Goal: Task Accomplishment & Management: Use online tool/utility

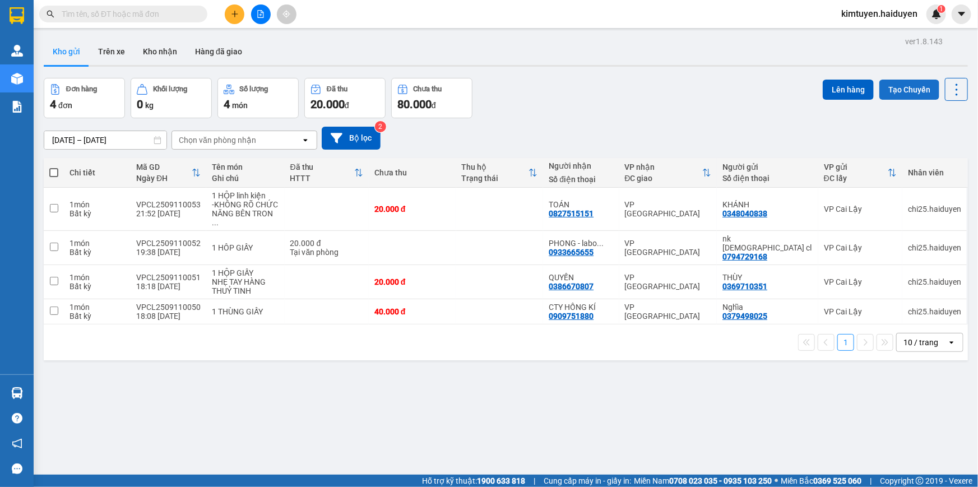
click at [915, 95] on button "Tạo Chuyến" at bounding box center [909, 90] width 60 height 20
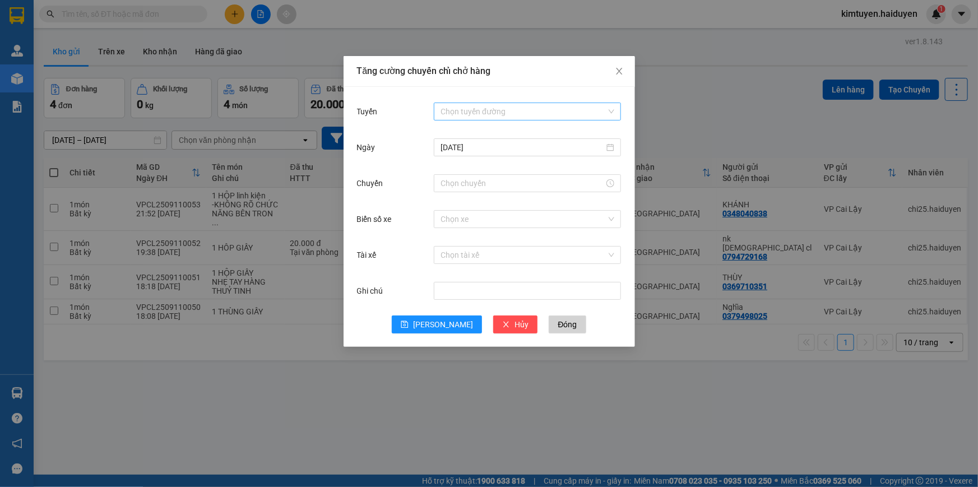
click at [459, 110] on input "Tuyến" at bounding box center [523, 111] width 166 height 17
click at [458, 150] on div "Cái Bè - [GEOGRAPHIC_DATA]" at bounding box center [527, 152] width 174 height 12
click at [477, 146] on input "[DATE]" at bounding box center [522, 147] width 164 height 12
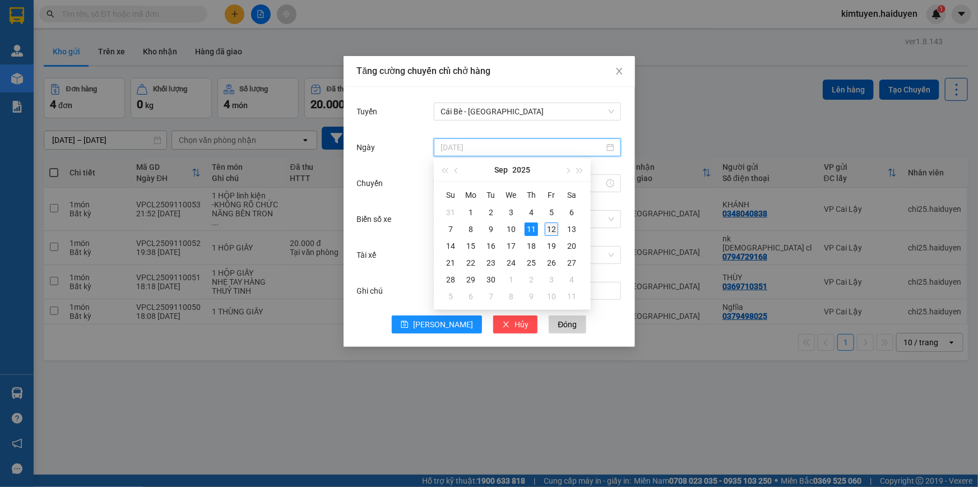
type input "[DATE]"
click at [547, 226] on div "12" at bounding box center [551, 228] width 13 height 13
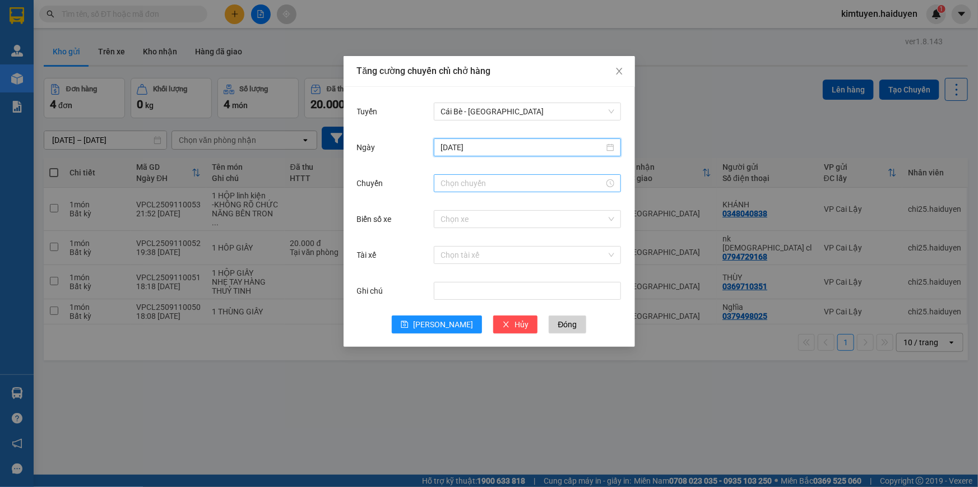
click at [523, 185] on input "Chuyến" at bounding box center [522, 183] width 164 height 12
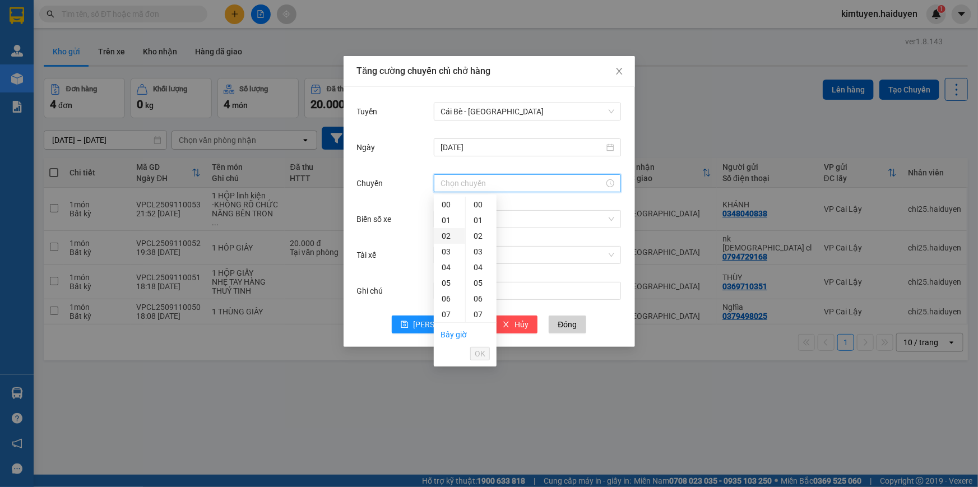
click at [443, 236] on div "02" at bounding box center [449, 236] width 31 height 16
click at [476, 247] on div "32" at bounding box center [481, 248] width 31 height 16
type input "02:32"
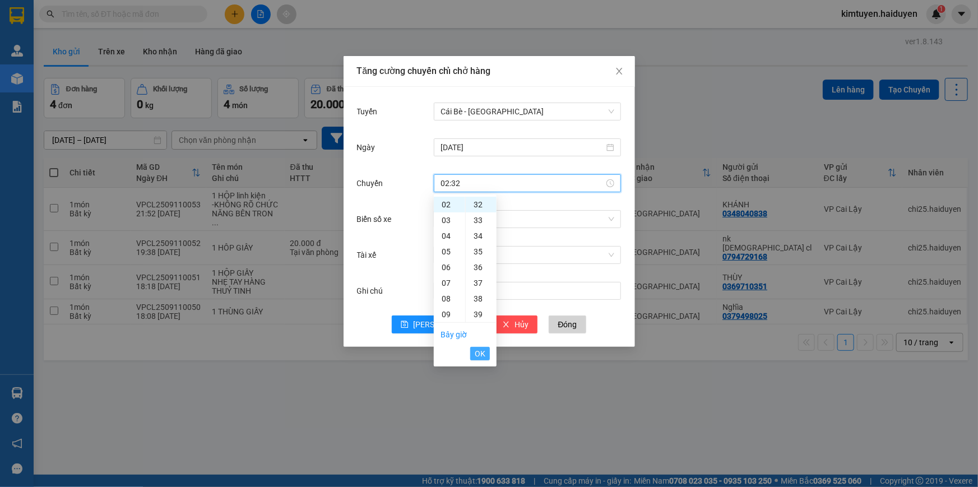
click at [476, 352] on span "OK" at bounding box center [479, 353] width 11 height 12
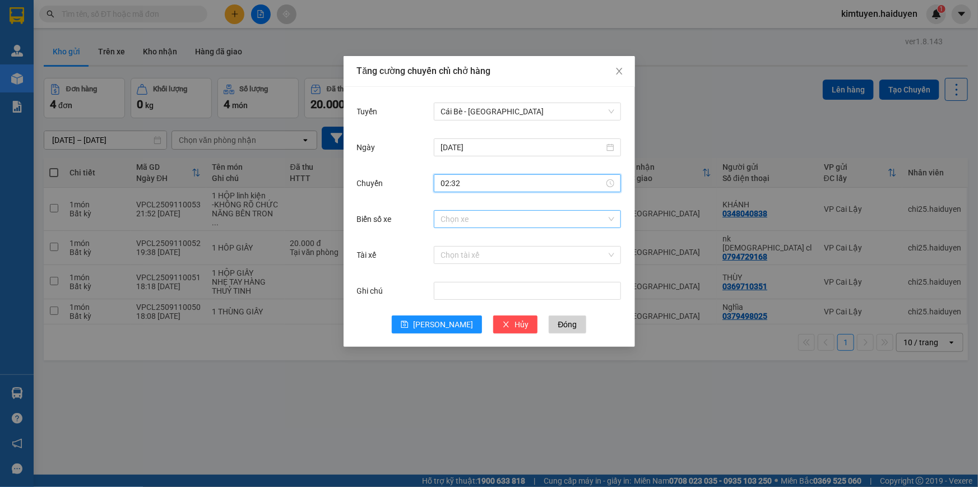
click at [470, 216] on input "Biển số xe" at bounding box center [523, 219] width 166 height 17
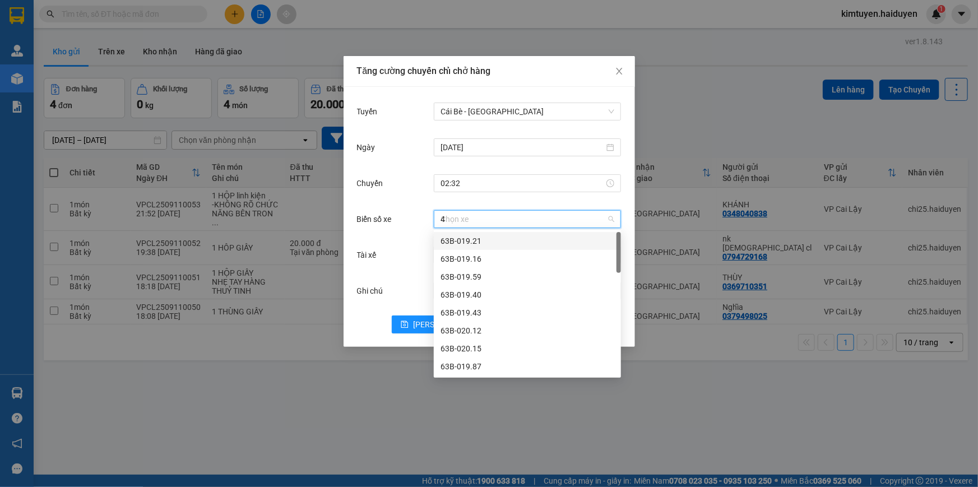
type input "45"
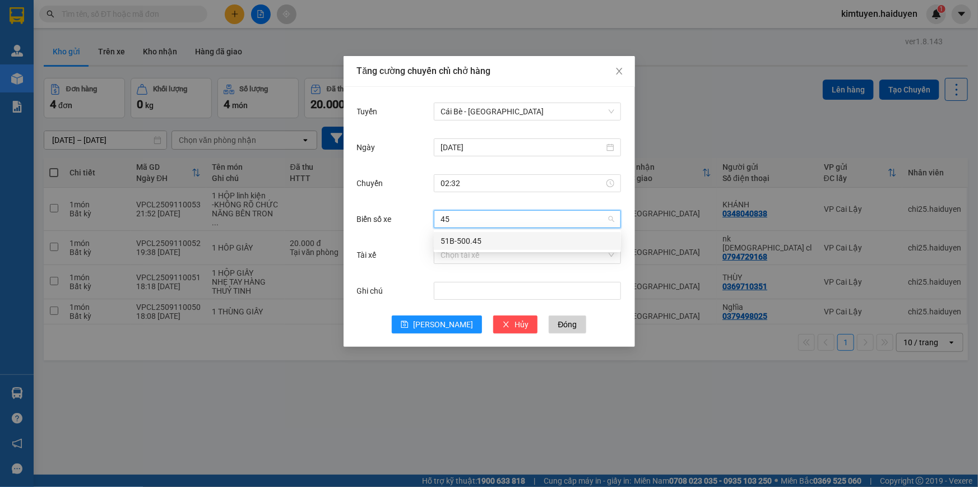
click at [470, 239] on div "51B-500.45" at bounding box center [527, 241] width 174 height 12
click at [464, 255] on input "Tài xế" at bounding box center [523, 254] width 166 height 17
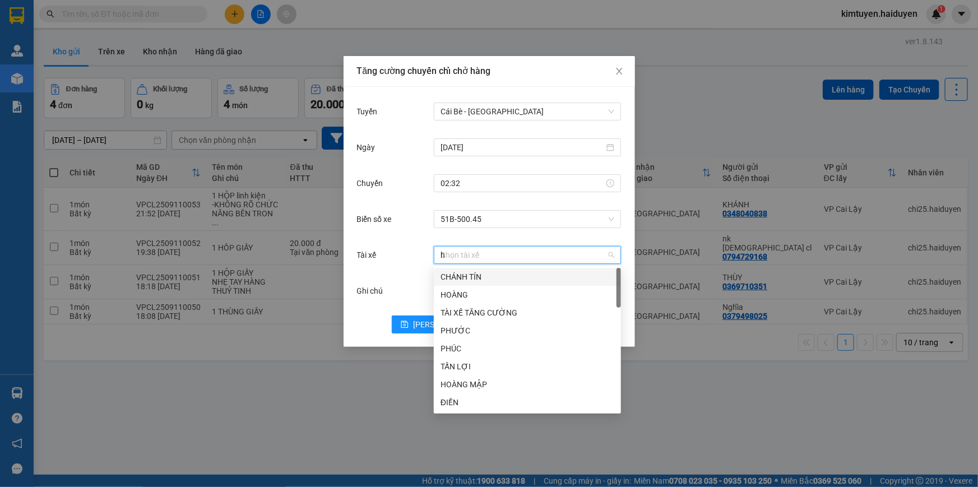
type input "hu"
click at [454, 369] on div "HÙNG" at bounding box center [527, 366] width 174 height 12
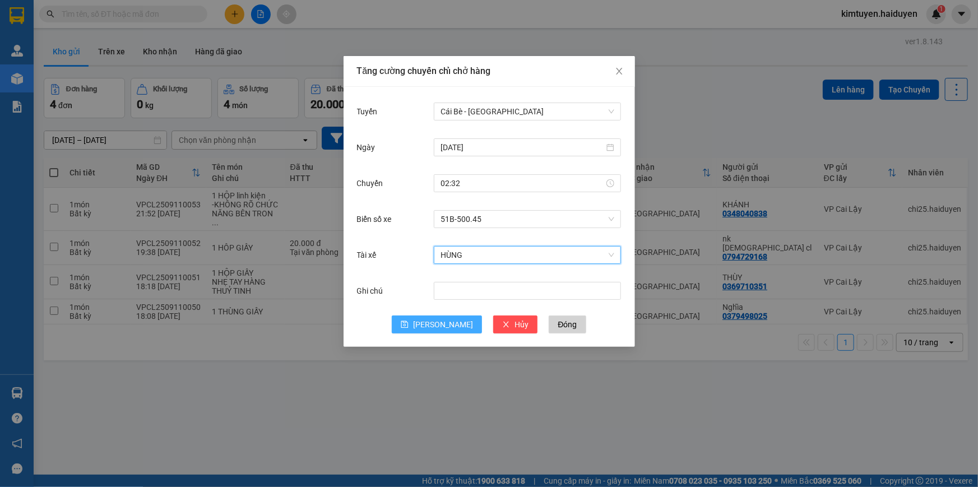
click at [408, 321] on icon "save" at bounding box center [404, 324] width 7 height 7
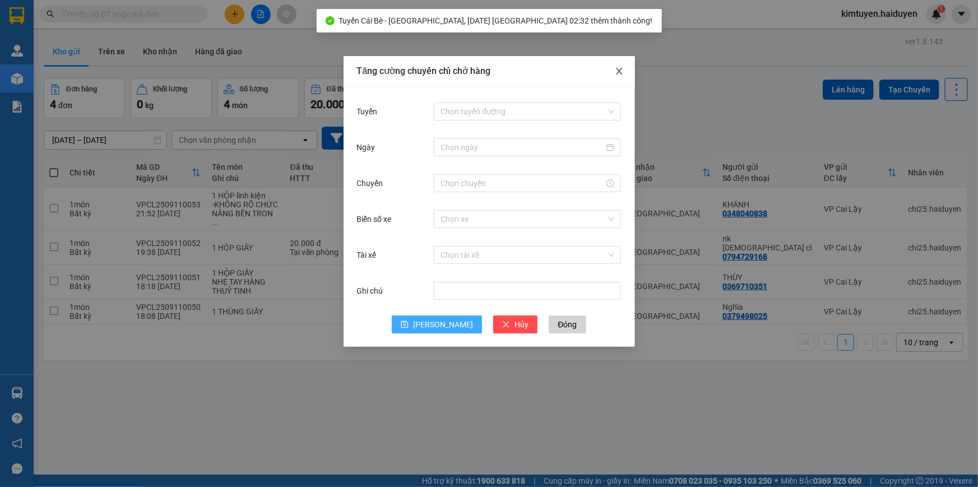
click at [620, 64] on span "Close" at bounding box center [618, 71] width 31 height 31
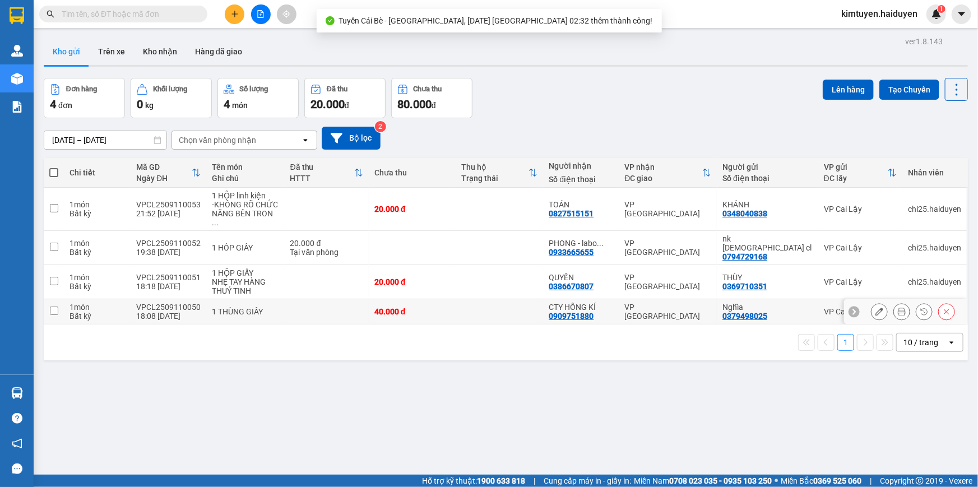
click at [361, 299] on td at bounding box center [327, 311] width 84 height 25
checkbox input "true"
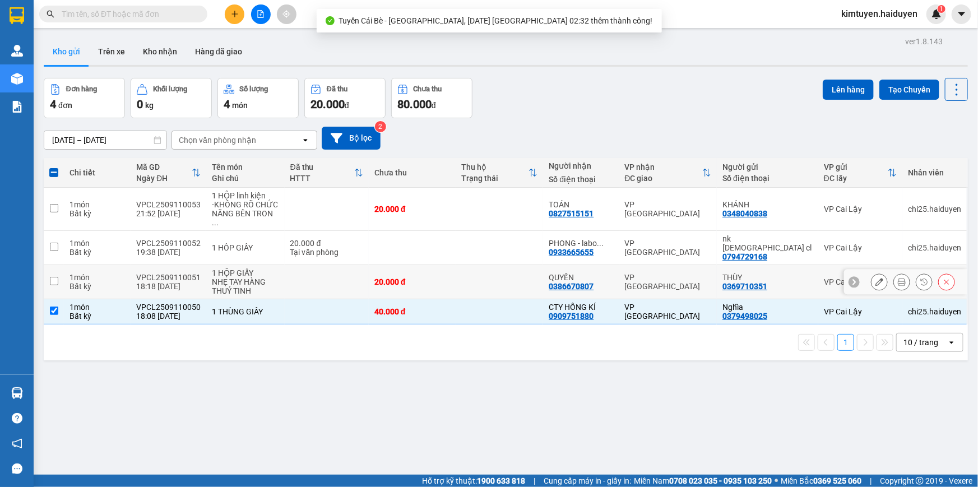
click at [354, 265] on td at bounding box center [327, 282] width 84 height 34
checkbox input "true"
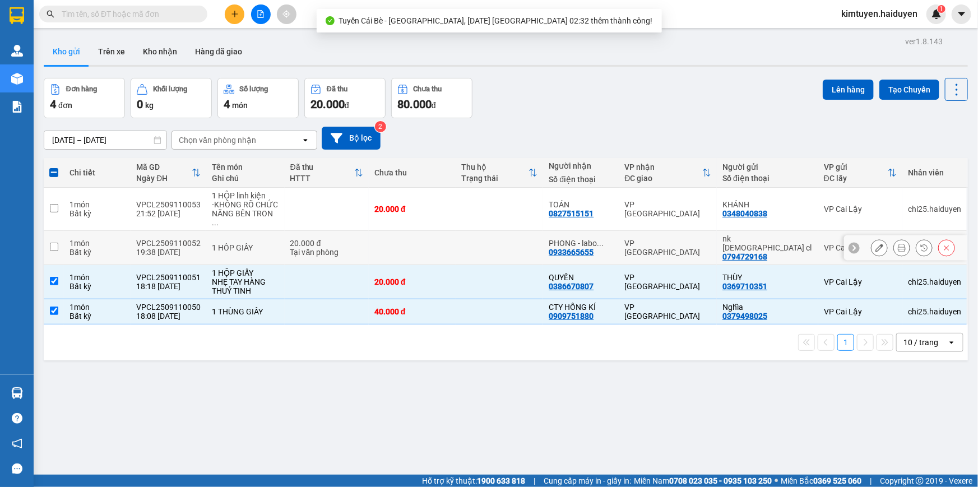
click at [353, 248] on div "Tại văn phòng" at bounding box center [326, 252] width 73 height 9
checkbox input "true"
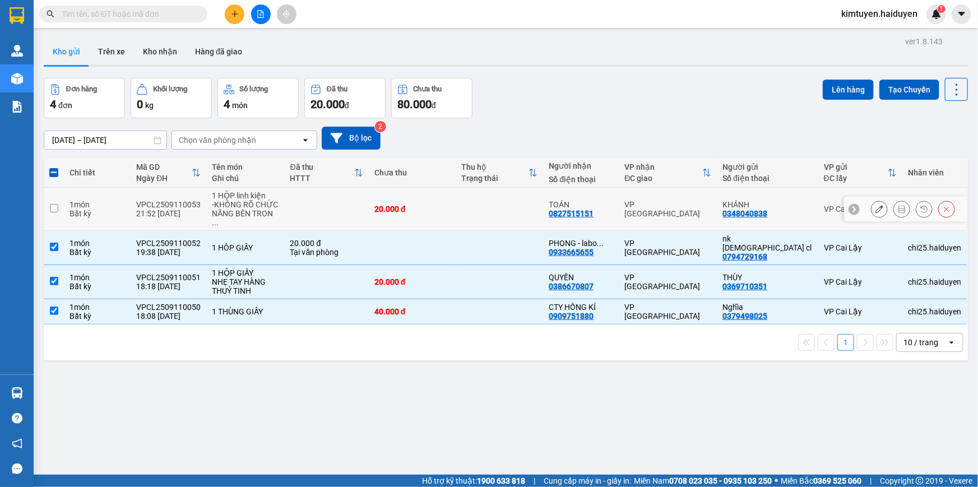
click at [366, 215] on td at bounding box center [327, 209] width 84 height 43
checkbox input "true"
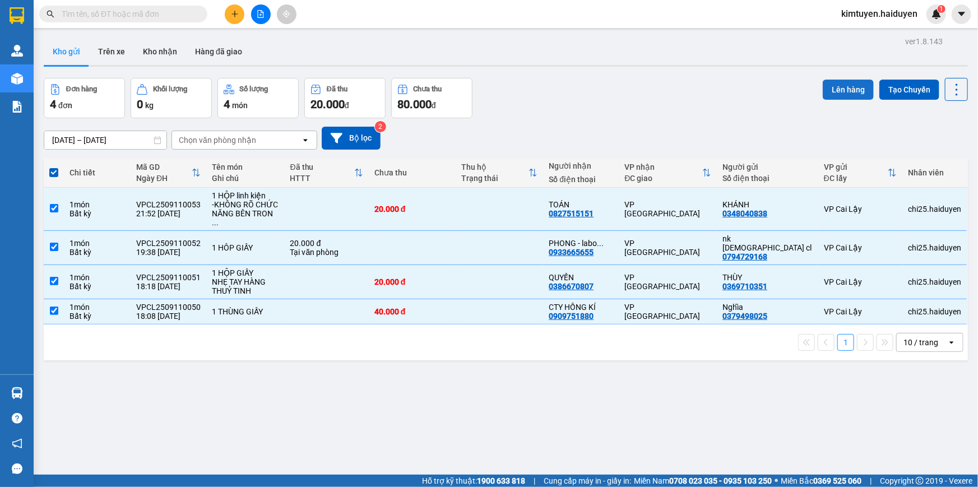
click at [827, 91] on button "Lên hàng" at bounding box center [847, 90] width 51 height 20
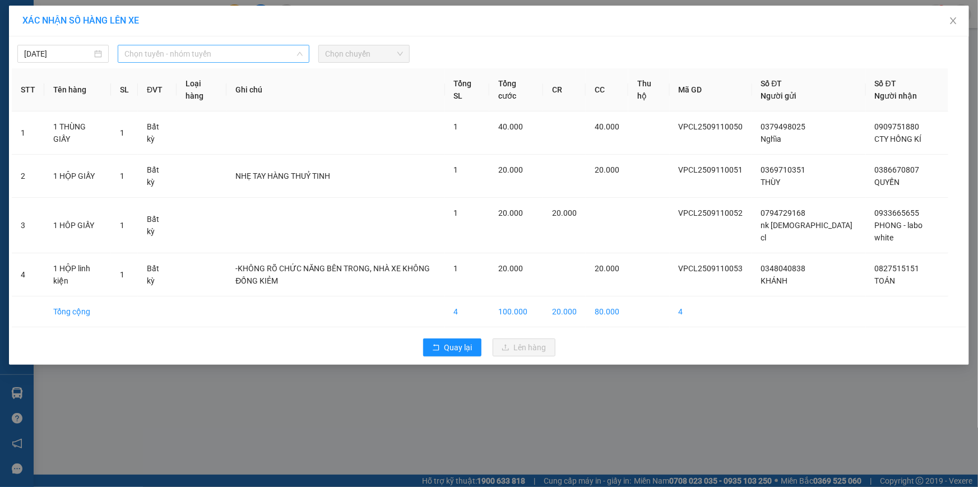
click at [196, 58] on span "Chọn tuyến - nhóm tuyến" at bounding box center [213, 53] width 178 height 17
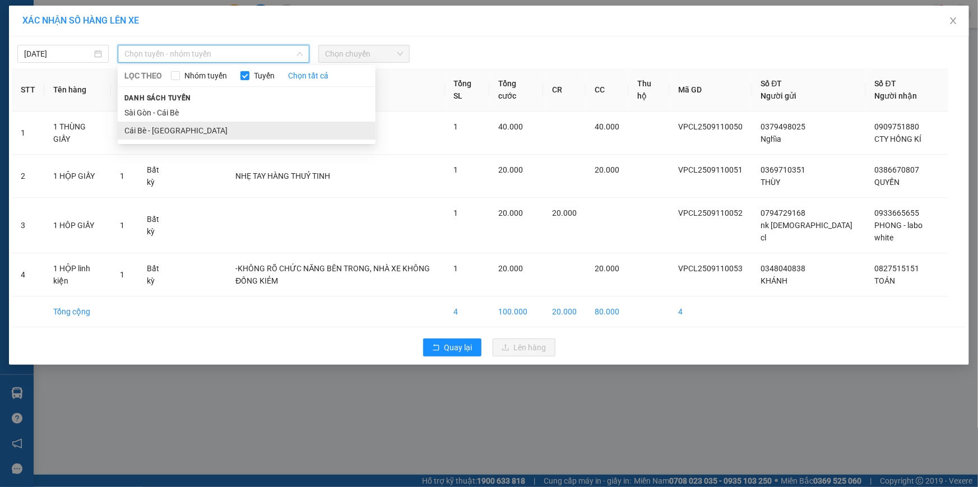
click at [193, 131] on li "Cái Bè - [GEOGRAPHIC_DATA]" at bounding box center [247, 131] width 258 height 18
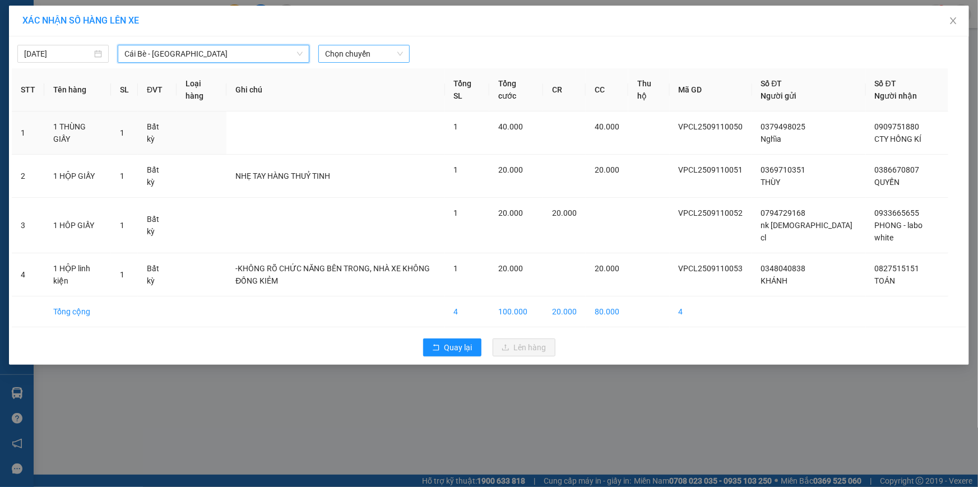
click at [358, 54] on span "Chọn chuyến" at bounding box center [364, 53] width 78 height 17
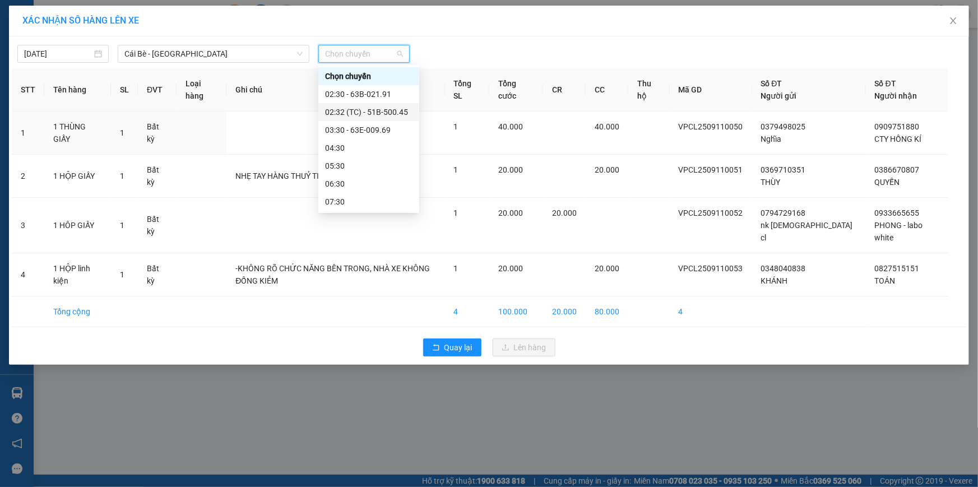
click at [364, 112] on div "02:32 (TC) - 51B-500.45" at bounding box center [368, 112] width 87 height 12
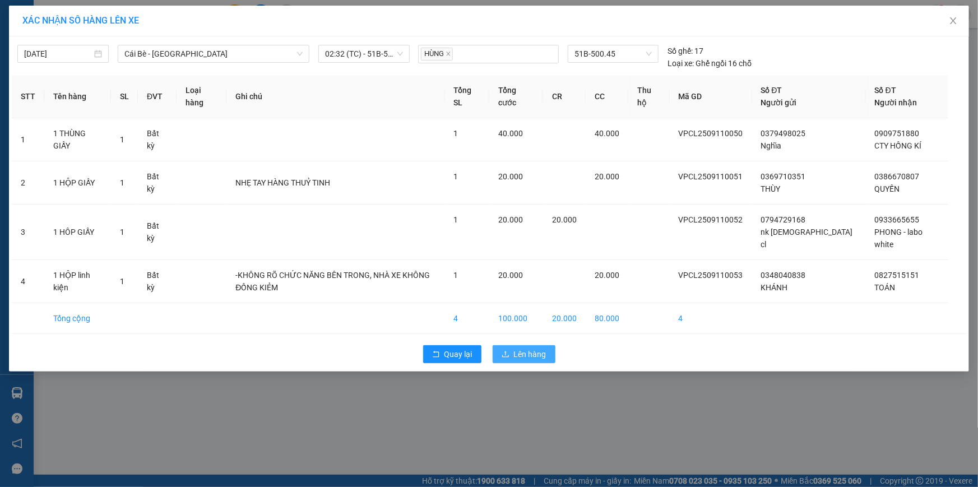
click at [512, 353] on button "Lên hàng" at bounding box center [523, 354] width 63 height 18
